Goal: Navigation & Orientation: Find specific page/section

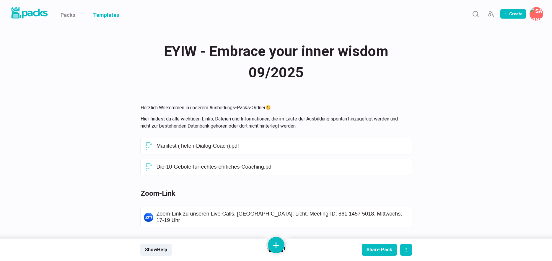
scroll to position [237, 0]
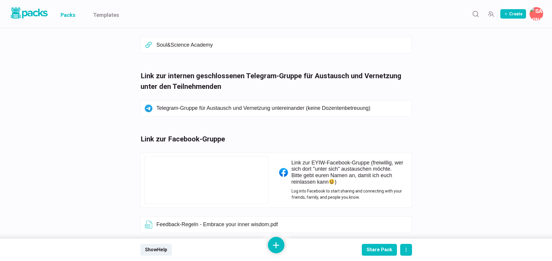
click at [74, 14] on link "Packs" at bounding box center [68, 14] width 15 height 28
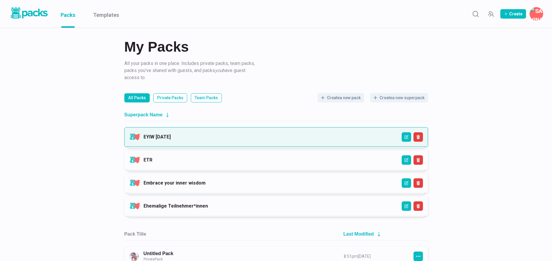
click at [171, 136] on link "EYIW [DATE]" at bounding box center [157, 137] width 27 height 6
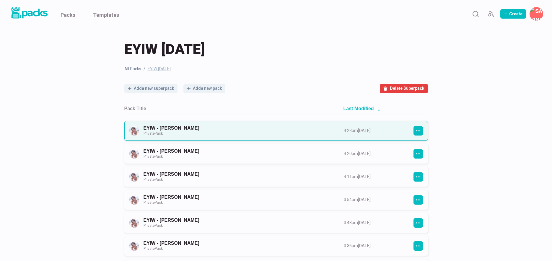
click at [194, 133] on link "EYIW - [PERSON_NAME] Private Pack" at bounding box center [239, 130] width 190 height 11
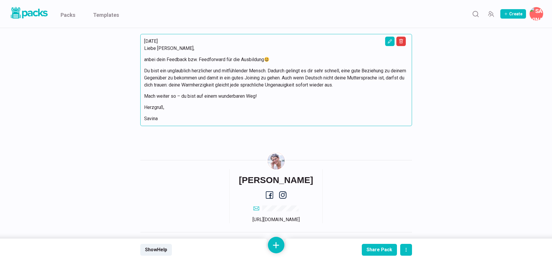
scroll to position [772, 0]
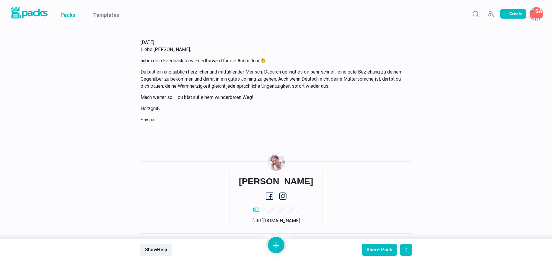
click at [71, 16] on link "Packs" at bounding box center [68, 14] width 15 height 28
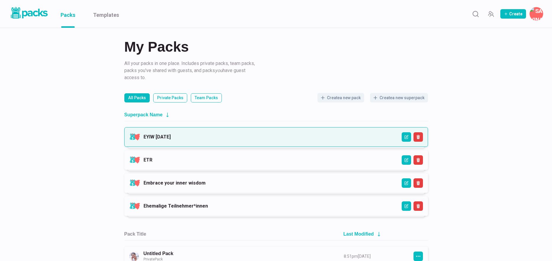
click at [171, 137] on link "EYIW [DATE]" at bounding box center [157, 137] width 27 height 6
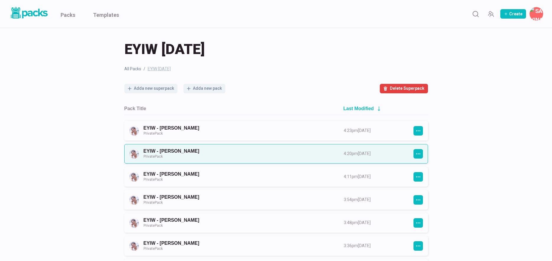
click at [209, 159] on link "EYIW - [PERSON_NAME] Private Pack" at bounding box center [239, 153] width 190 height 11
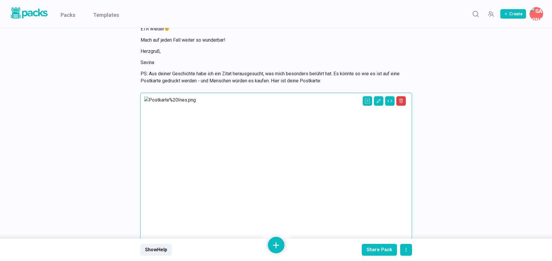
scroll to position [1280, 0]
